Goal: Task Accomplishment & Management: Manage account settings

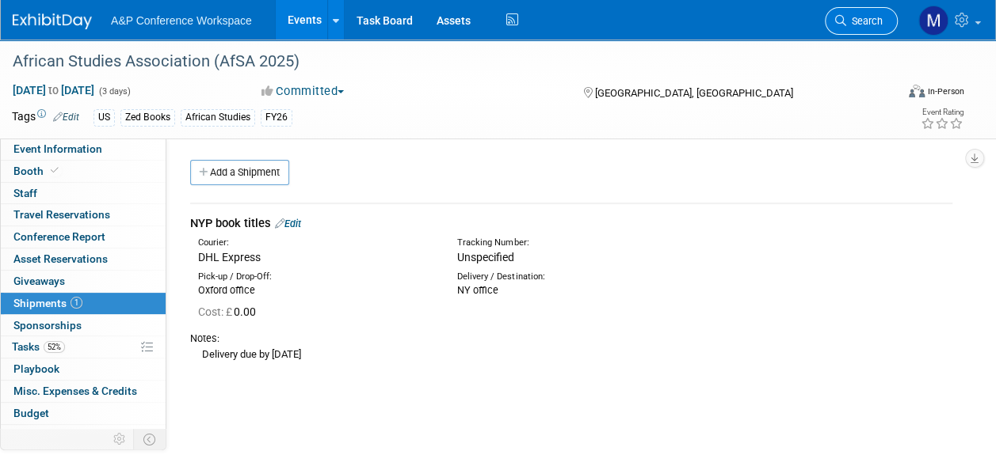
click at [850, 27] on link "Search" at bounding box center [860, 21] width 73 height 28
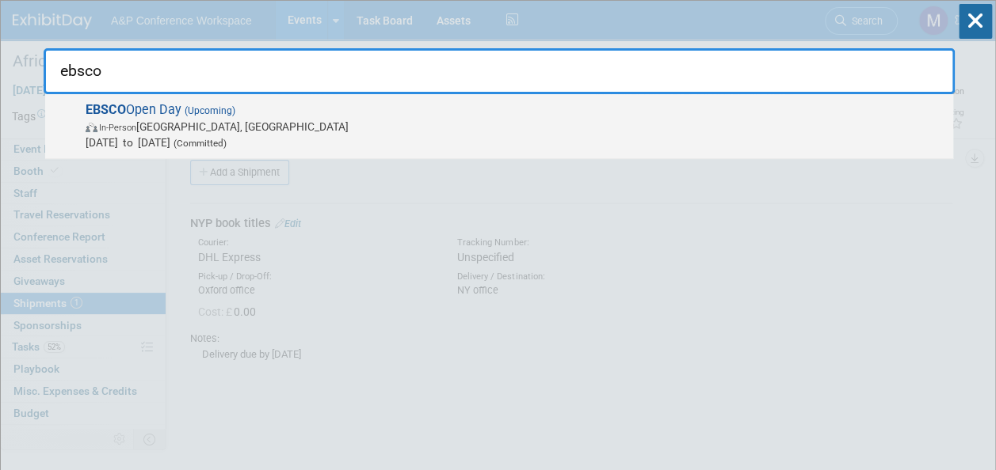
type input "ebsco"
click at [230, 112] on span "(Upcoming)" at bounding box center [208, 110] width 54 height 11
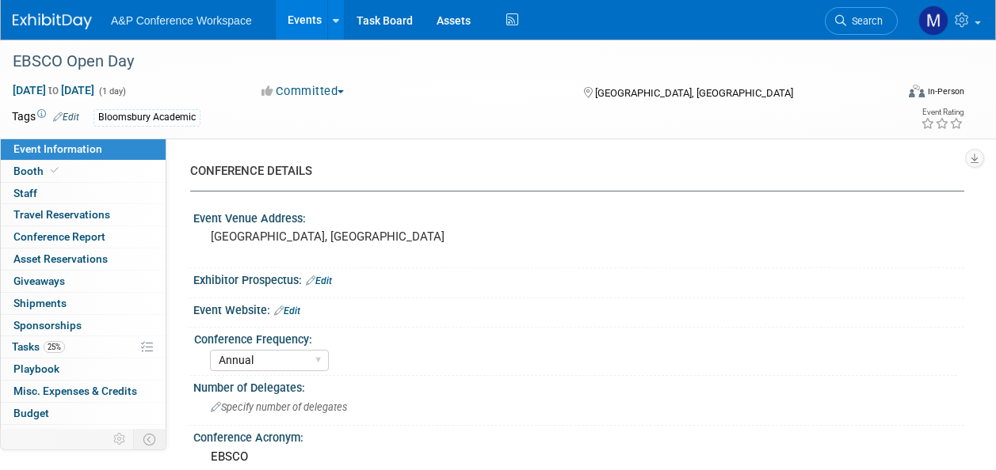
select select "Annual"
select select "Level 2"
select select "In-Person Booth"
select select "Libraries"
select select "Bloomsbury Academic"
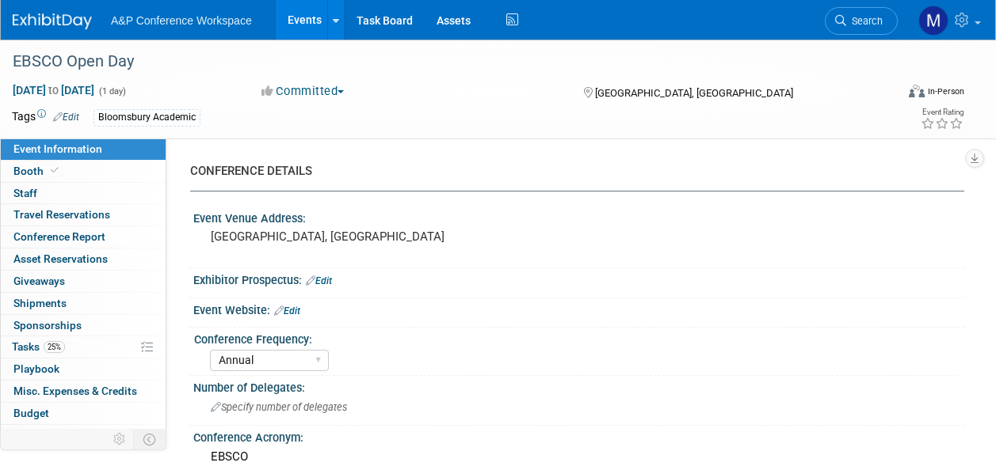
select select "[PERSON_NAME]"
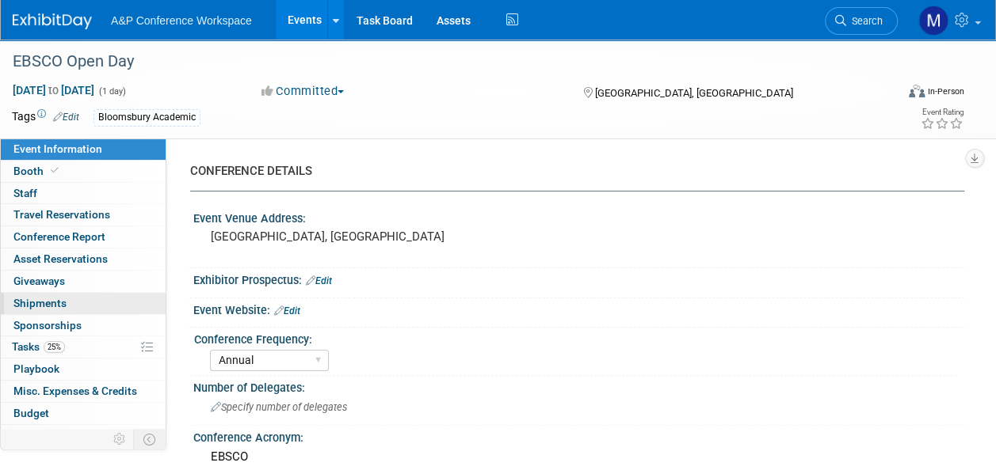
click at [82, 308] on link "0 Shipments 0" at bounding box center [83, 303] width 165 height 21
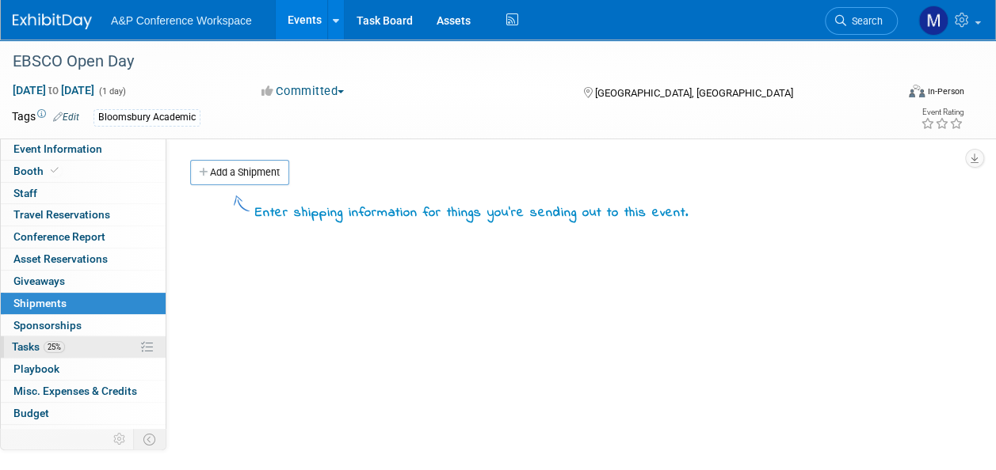
click at [54, 348] on span "25%" at bounding box center [54, 347] width 21 height 12
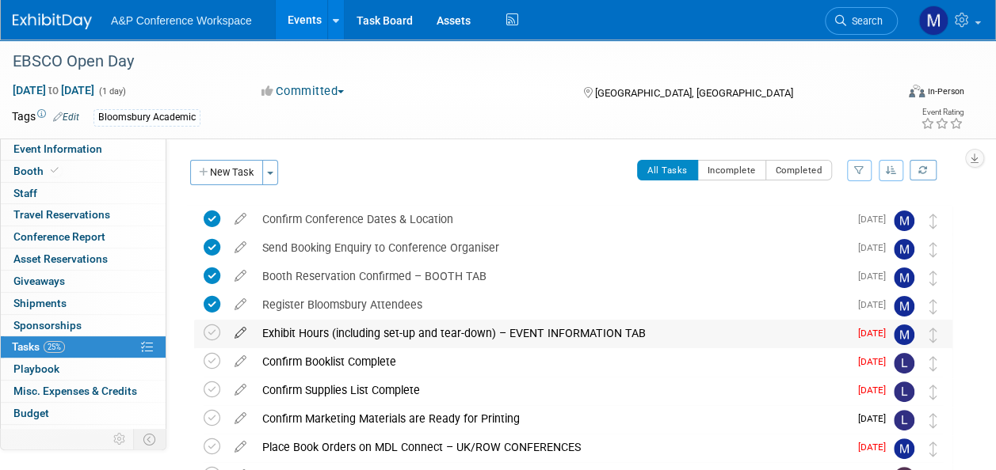
click at [236, 333] on icon at bounding box center [241, 330] width 28 height 20
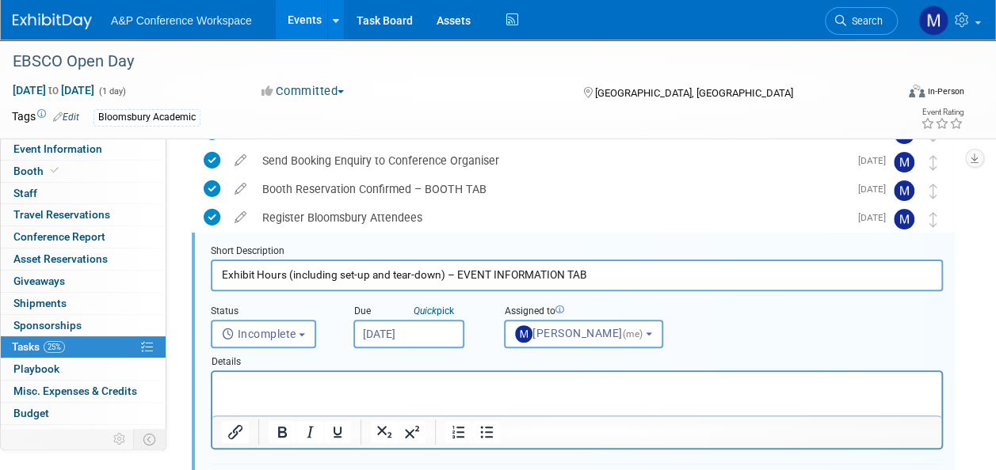
click at [393, 326] on input "Oct 13, 2025" at bounding box center [408, 334] width 111 height 29
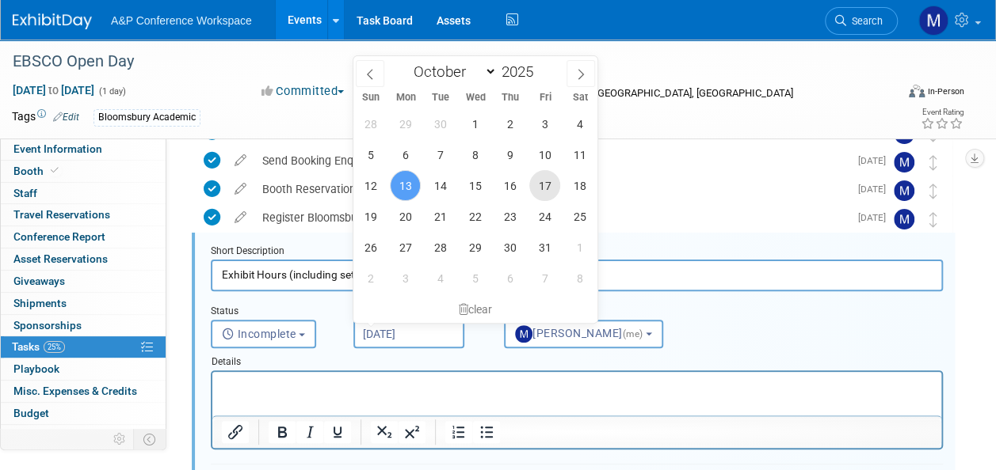
click at [543, 189] on span "17" at bounding box center [544, 185] width 31 height 31
type input "Oct 17, 2025"
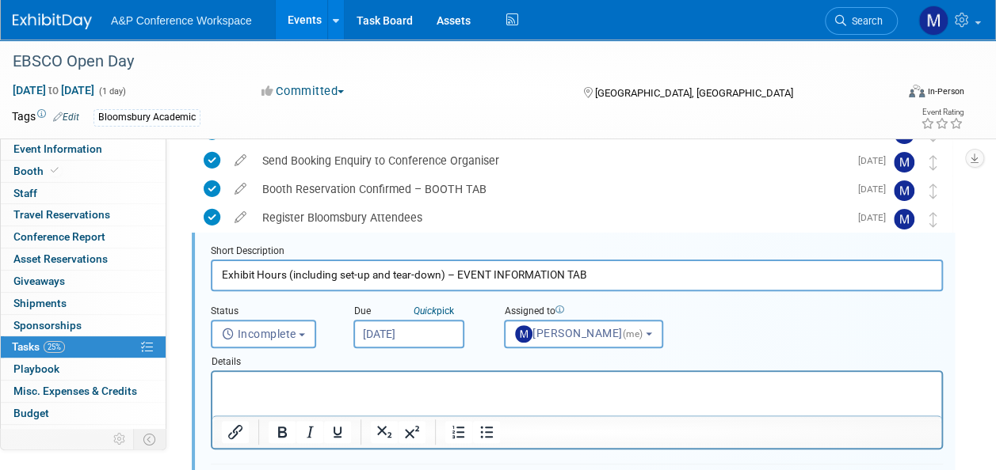
click at [467, 385] on p "Rich Text Area. Press ALT-0 for help." at bounding box center [577, 386] width 710 height 15
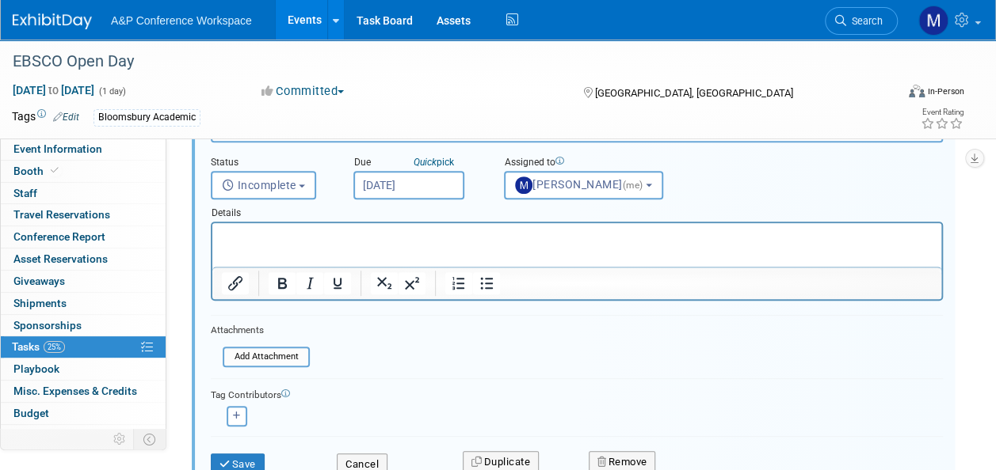
scroll to position [404, 0]
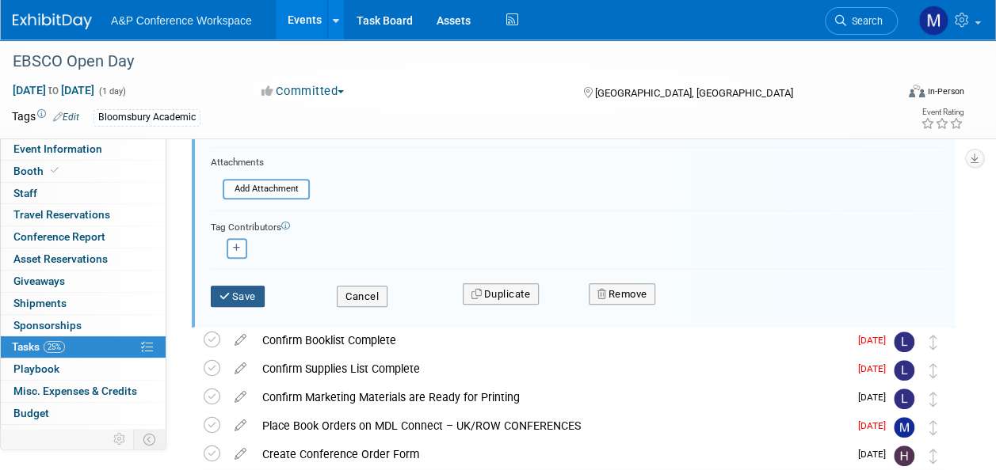
click at [234, 300] on button "Save" at bounding box center [238, 297] width 54 height 22
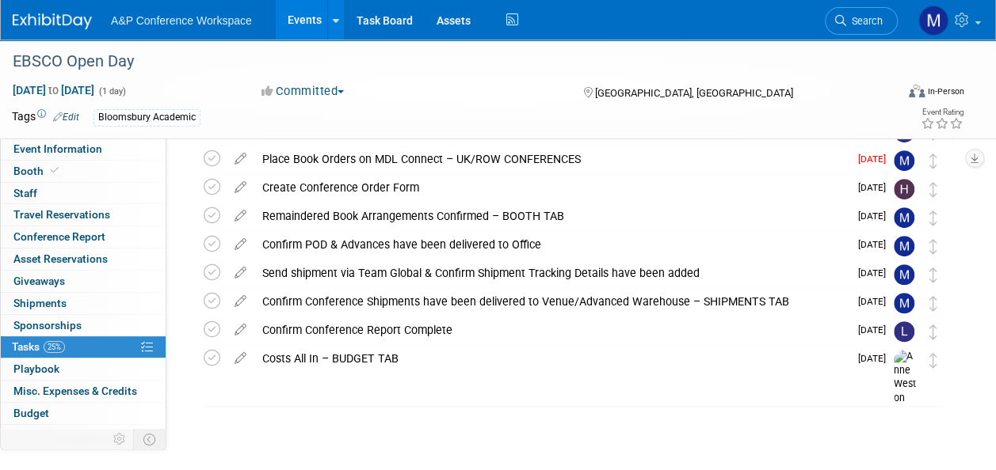
scroll to position [287, 0]
click at [238, 154] on icon at bounding box center [241, 157] width 28 height 20
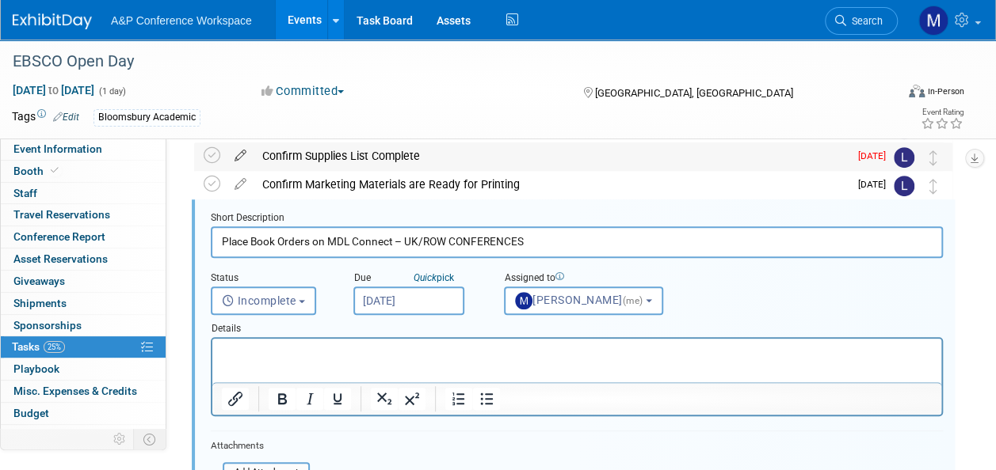
scroll to position [201, 0]
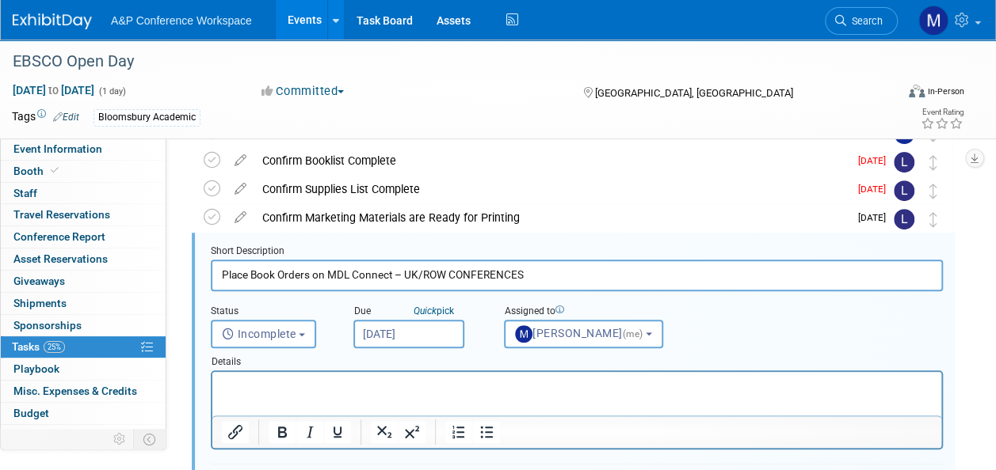
click at [415, 336] on input "Oct 13, 2025" at bounding box center [408, 334] width 111 height 29
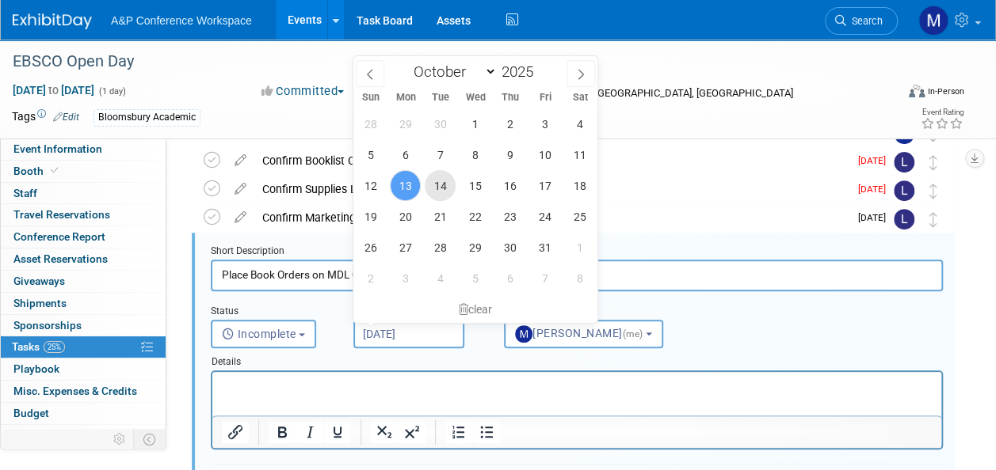
click at [445, 184] on span "14" at bounding box center [440, 185] width 31 height 31
type input "Oct 14, 2025"
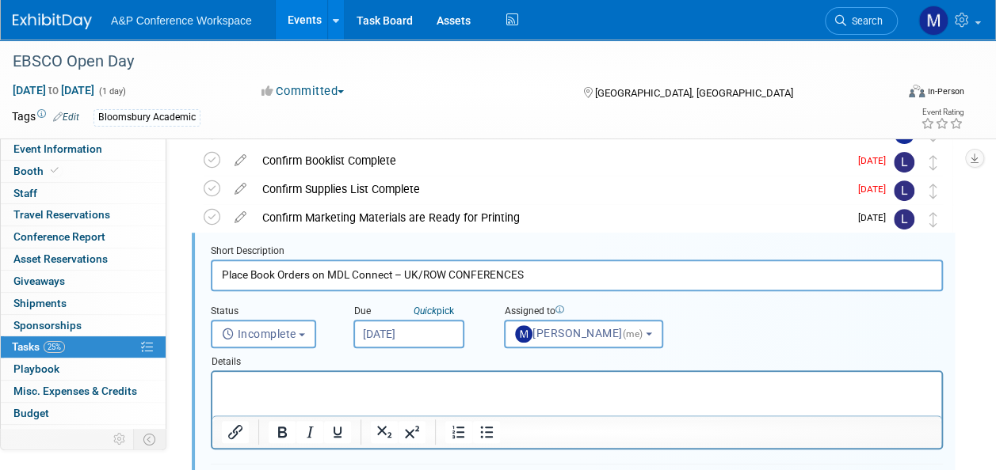
click at [415, 379] on p "Rich Text Area. Press ALT-0 for help." at bounding box center [577, 386] width 710 height 15
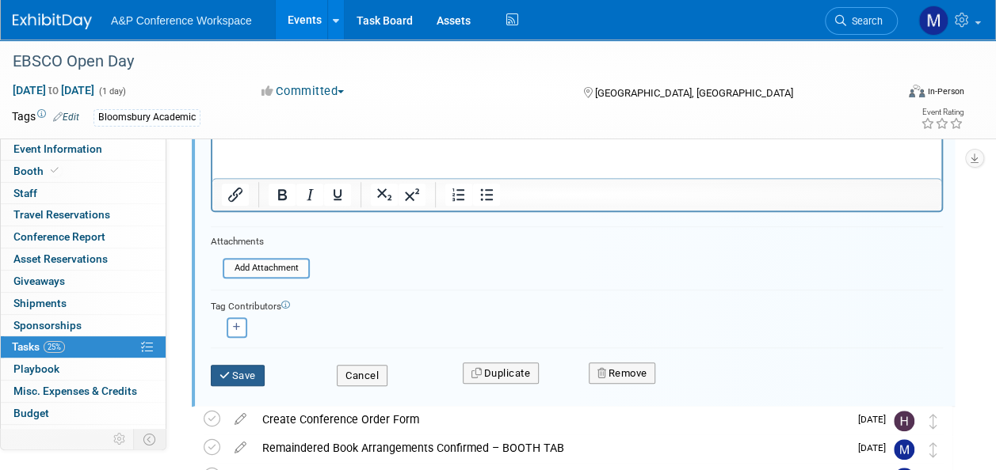
click at [228, 374] on icon "submit" at bounding box center [225, 376] width 13 height 10
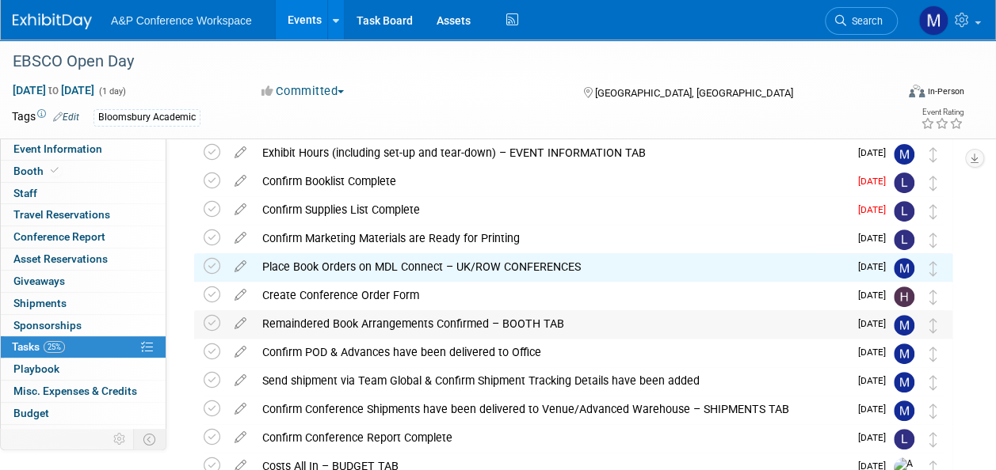
scroll to position [129, 0]
